Goal: Task Accomplishment & Management: Manage account settings

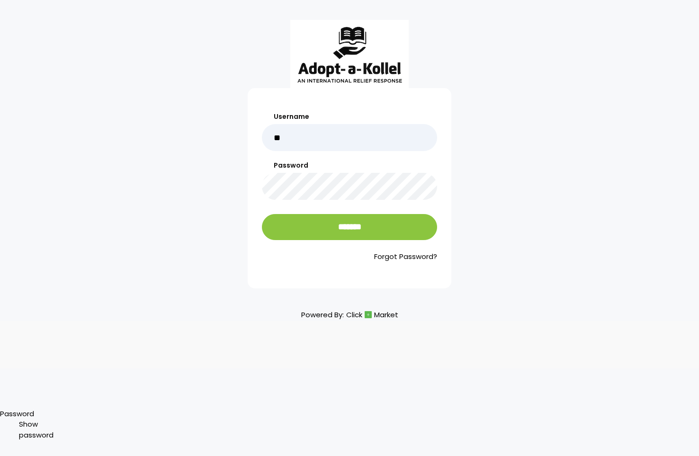
type input "*"
type input "**********"
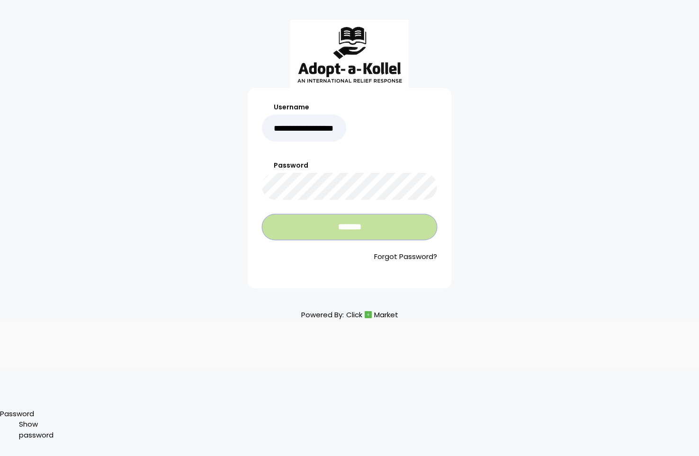
click at [315, 236] on input "*******" at bounding box center [349, 227] width 175 height 26
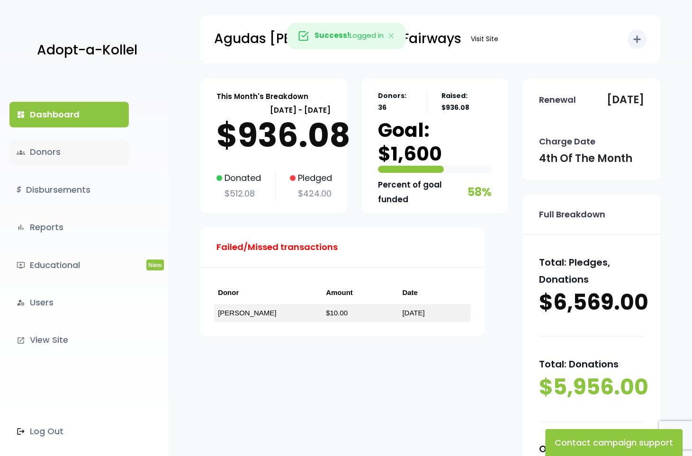
click at [45, 152] on link "groups Donors" at bounding box center [68, 152] width 119 height 26
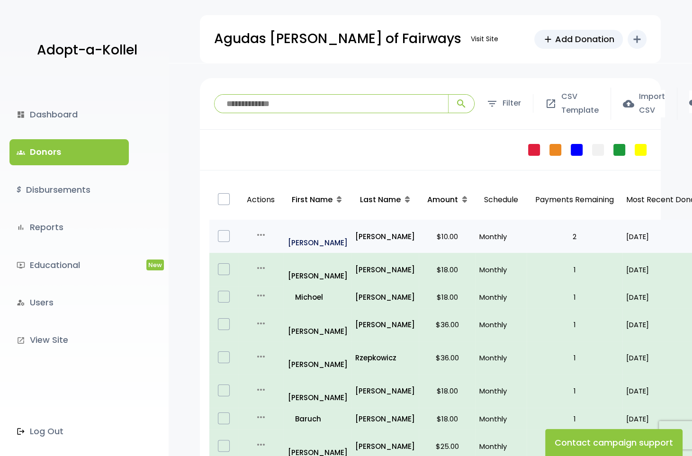
click at [345, 230] on p "all_inclusive [PERSON_NAME]" at bounding box center [318, 237] width 60 height 26
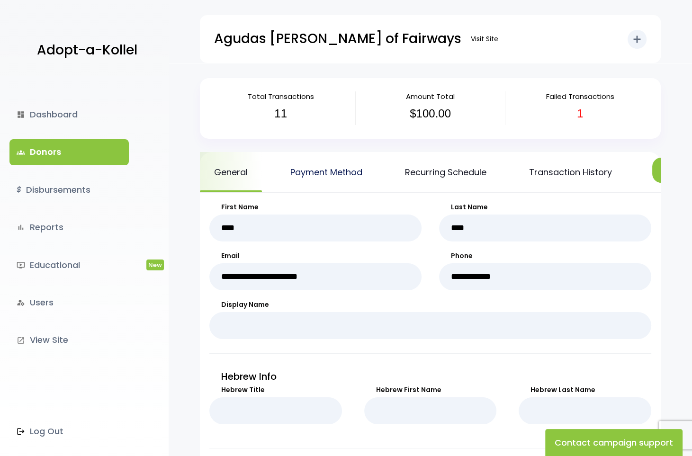
click at [332, 172] on link "Payment Method" at bounding box center [326, 172] width 100 height 40
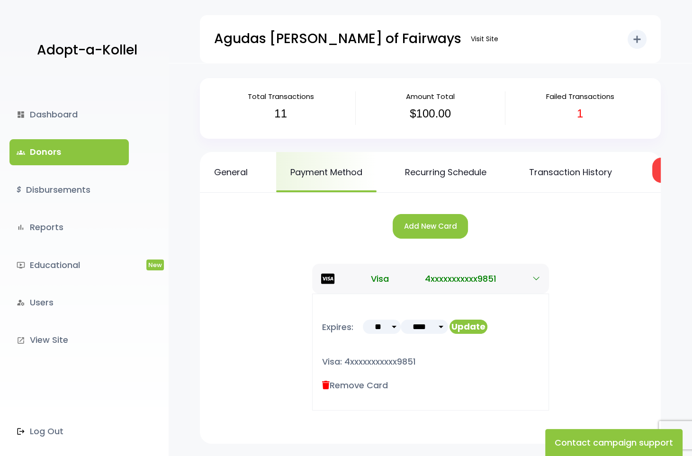
click at [336, 392] on label "Remove Card" at bounding box center [355, 385] width 66 height 13
click at [419, 235] on button "Add New Card" at bounding box center [430, 226] width 75 height 25
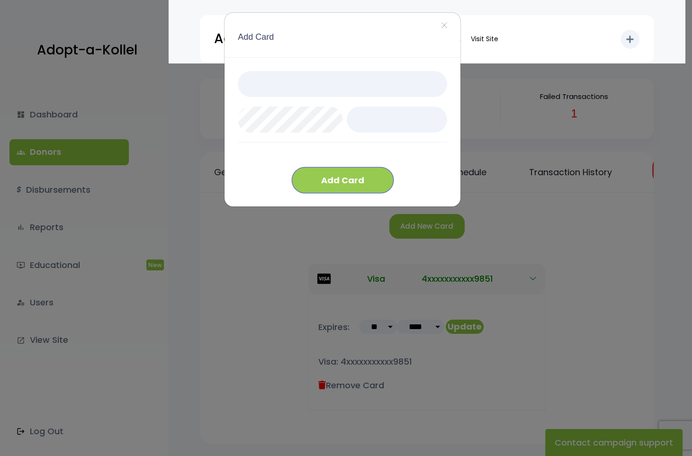
click at [335, 180] on button "Add Card" at bounding box center [343, 180] width 102 height 26
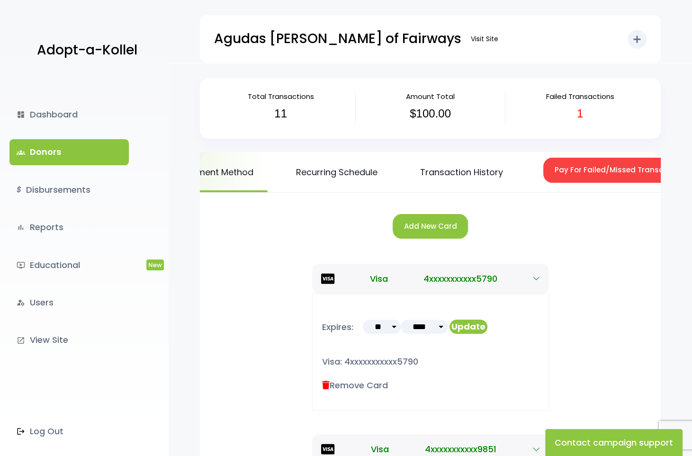
scroll to position [0, 152]
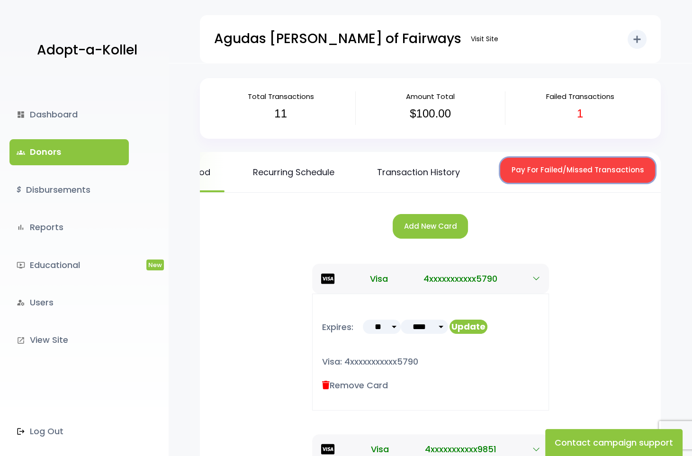
click at [567, 172] on button "Pay For Failed/Missed Transactions" at bounding box center [577, 170] width 155 height 25
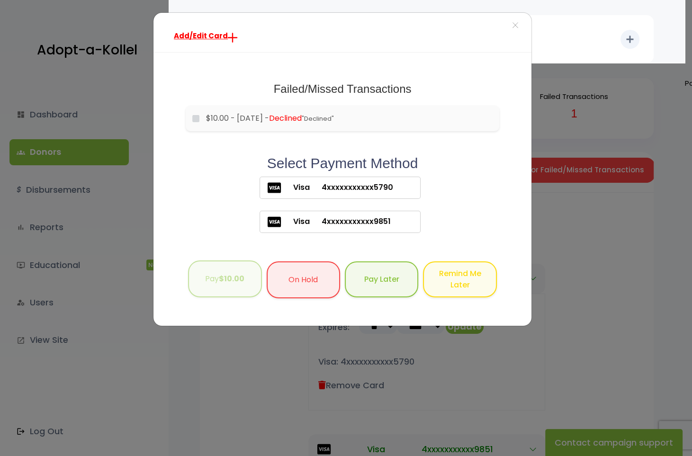
click at [235, 284] on b "$10.00" at bounding box center [232, 278] width 26 height 11
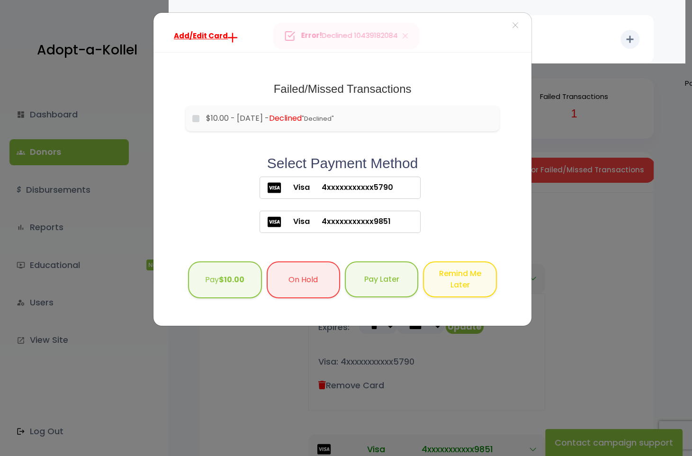
click at [291, 223] on span "Visa" at bounding box center [295, 221] width 28 height 11
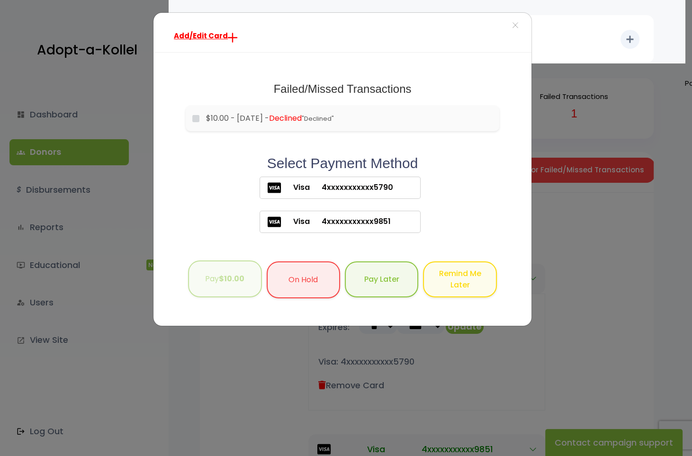
click at [218, 281] on button "Pay $10.00" at bounding box center [224, 279] width 73 height 37
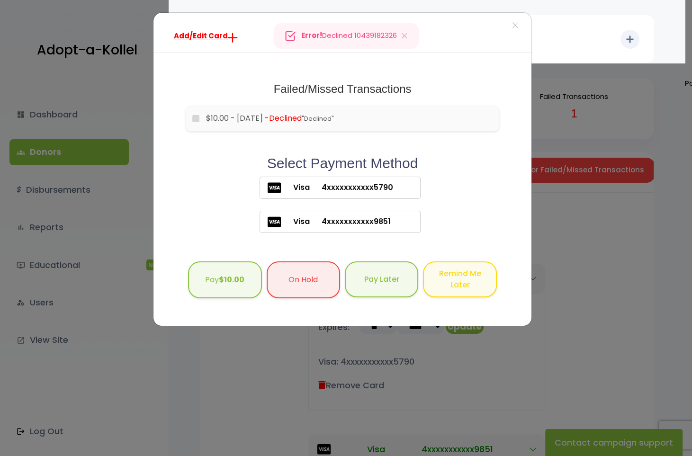
click at [285, 188] on span "Visa" at bounding box center [295, 187] width 28 height 11
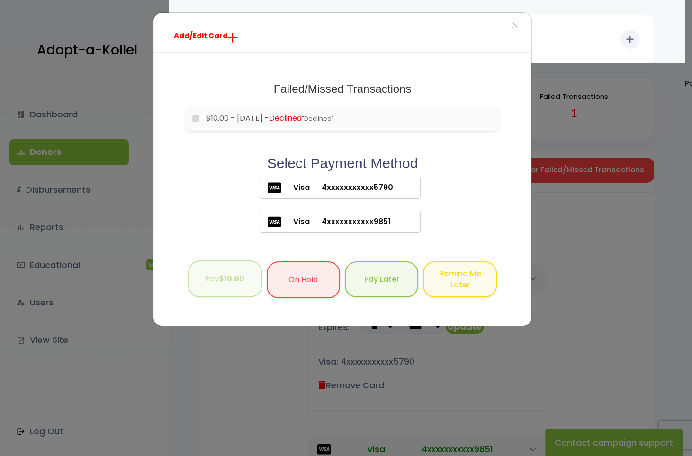
click at [220, 280] on b "$10.00" at bounding box center [232, 278] width 26 height 11
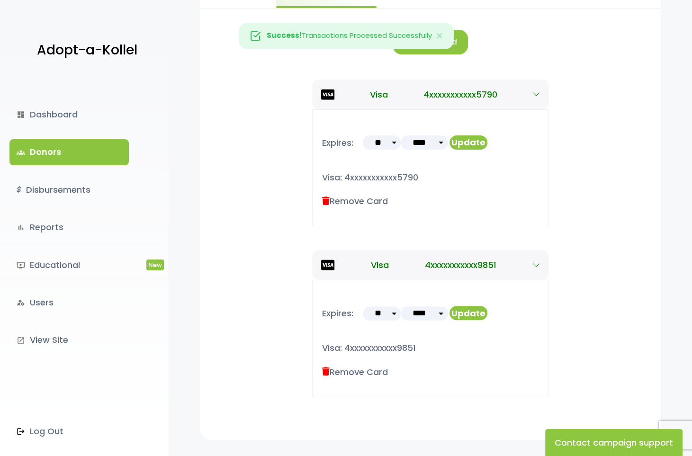
scroll to position [190, 0]
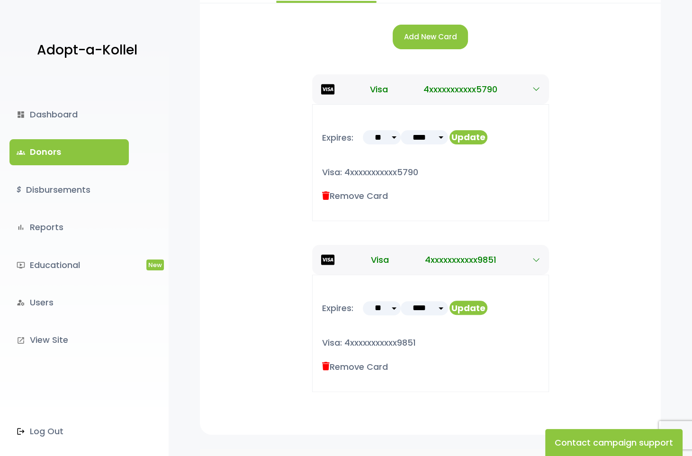
click at [339, 364] on label "Remove Card" at bounding box center [355, 367] width 66 height 13
click at [536, 257] on icon "button" at bounding box center [537, 260] width 8 height 8
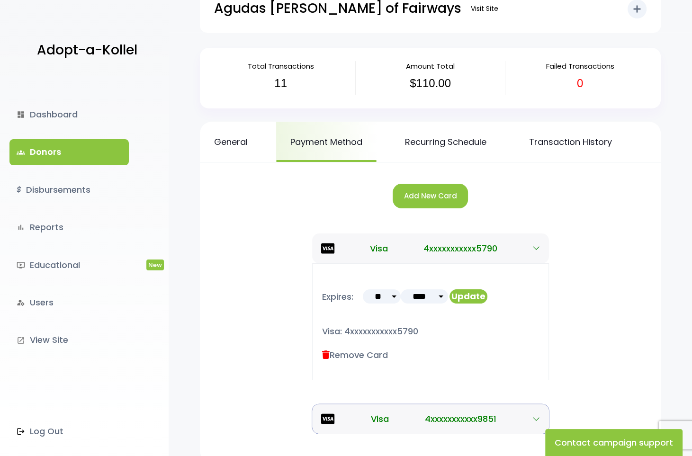
scroll to position [0, 0]
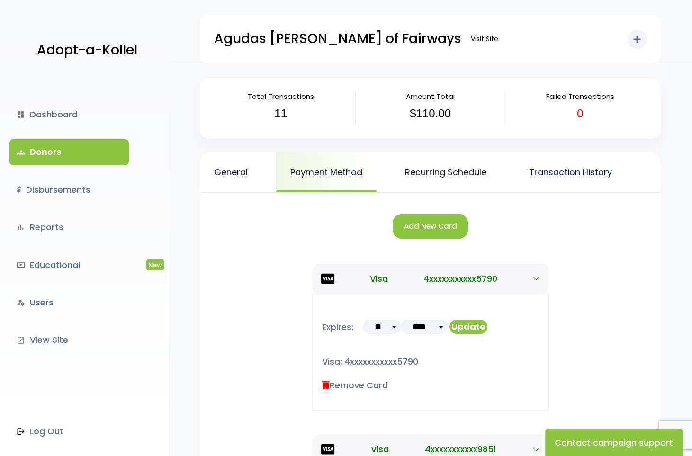
click at [545, 172] on link "Transaction History" at bounding box center [570, 172] width 111 height 40
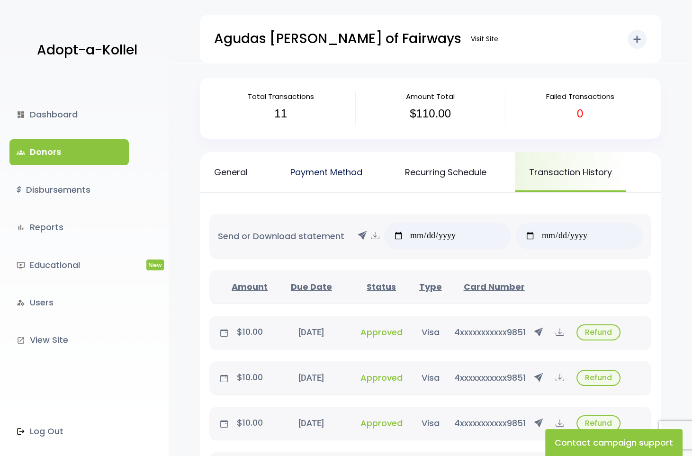
click at [298, 172] on link "Payment Method" at bounding box center [326, 172] width 100 height 40
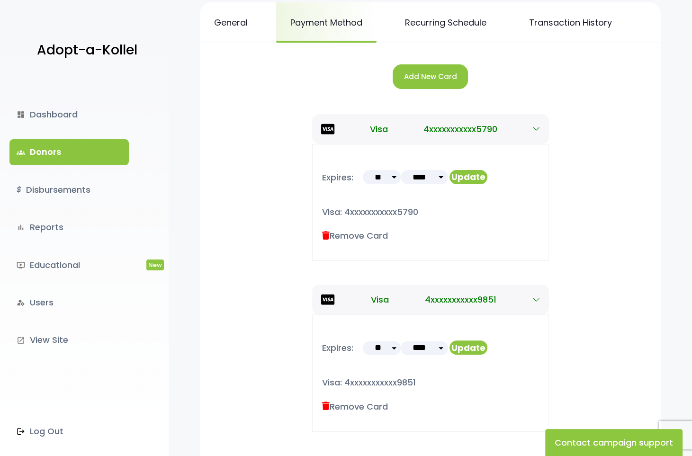
scroll to position [190, 0]
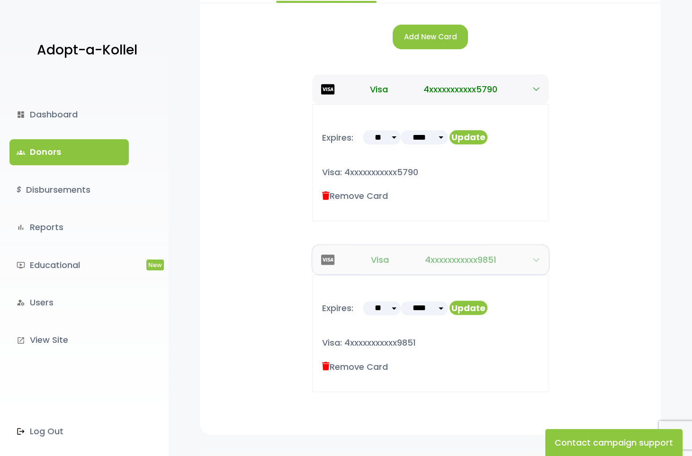
click at [536, 260] on icon "button" at bounding box center [537, 259] width 6 height 3
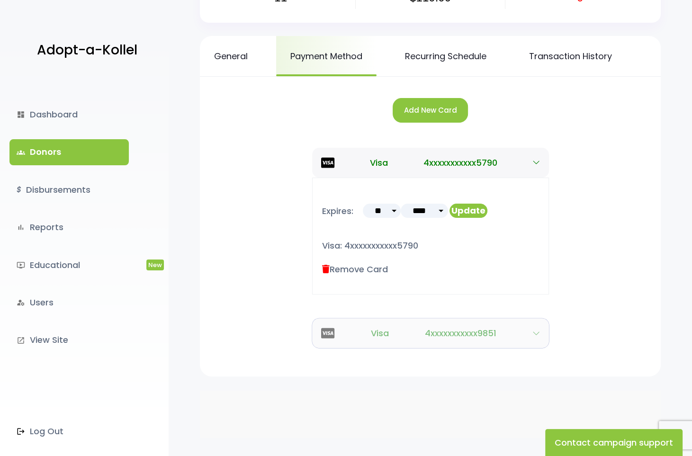
click at [536, 335] on icon "button" at bounding box center [537, 334] width 8 height 8
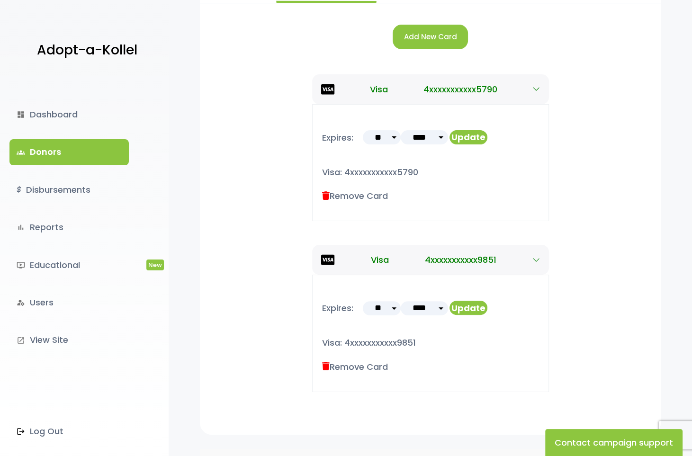
click at [324, 365] on icon at bounding box center [326, 367] width 8 height 9
